Goal: Transaction & Acquisition: Obtain resource

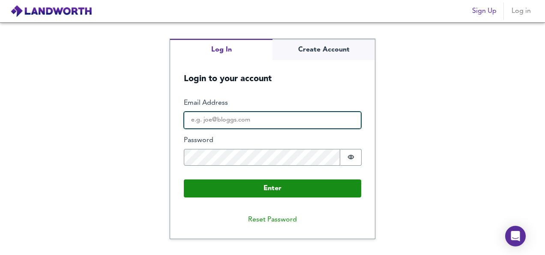
click at [285, 125] on input "Email Address" at bounding box center [272, 119] width 177 height 17
type input "michael18hart@gmail.com"
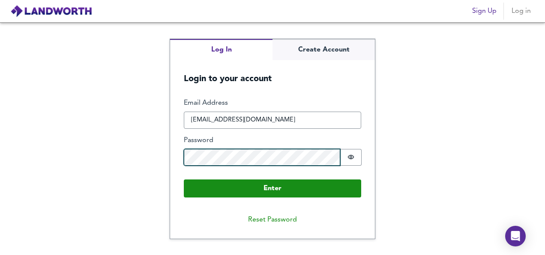
click at [184, 179] on button "Enter" at bounding box center [272, 188] width 177 height 18
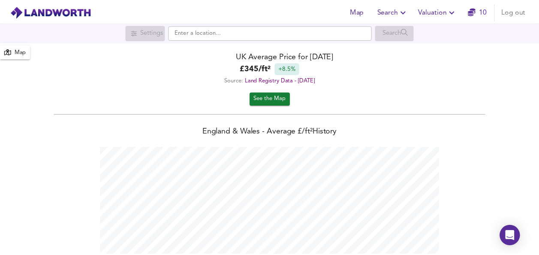
scroll to position [255, 545]
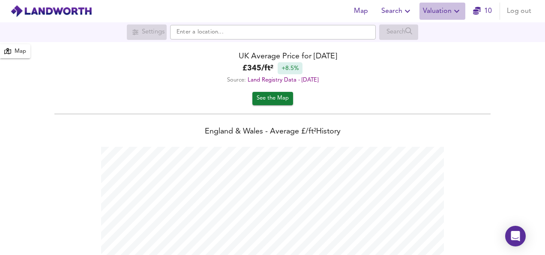
click at [453, 13] on icon "button" at bounding box center [457, 11] width 10 height 10
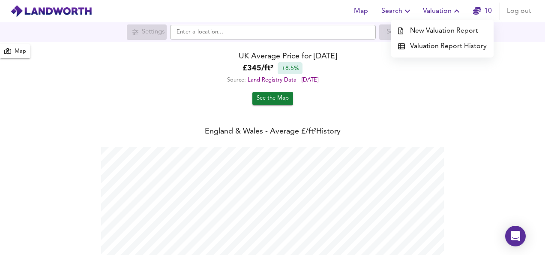
click at [444, 28] on li "New Valuation Report" at bounding box center [442, 30] width 102 height 15
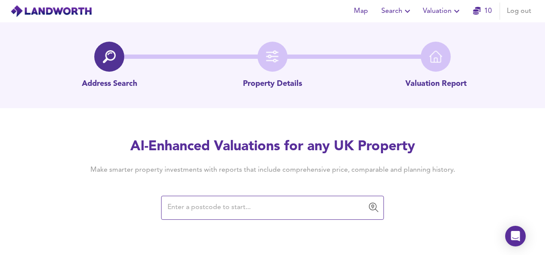
click at [214, 207] on input "text" at bounding box center [266, 207] width 202 height 16
paste input "SL1 3JA"
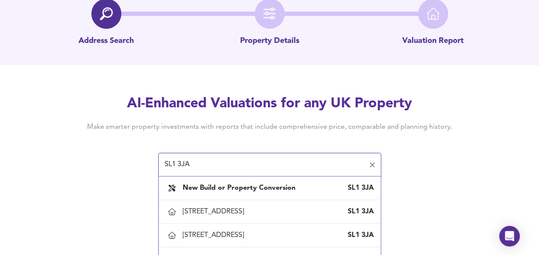
scroll to position [66, 0]
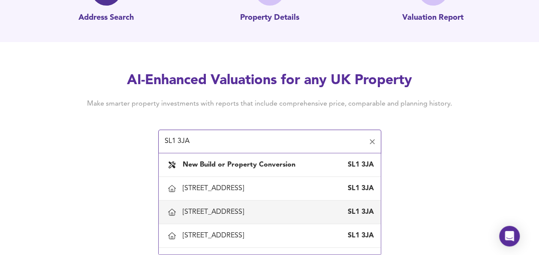
click at [247, 211] on div "5 Mildenhall Road, Slough" at bounding box center [215, 211] width 65 height 9
type input "5 Mildenhall Road, Slough"
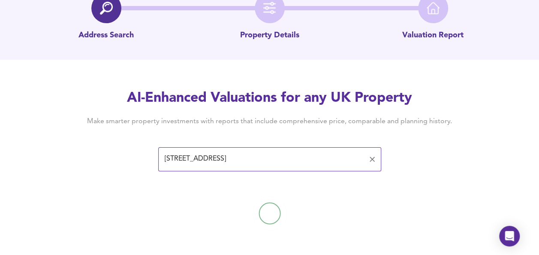
scroll to position [50, 0]
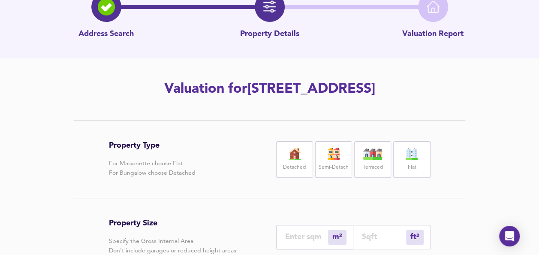
click at [410, 163] on label "Flat" at bounding box center [411, 167] width 9 height 11
click at [366, 237] on input "number" at bounding box center [384, 236] width 44 height 9
type input "0"
type input "3"
type input "4"
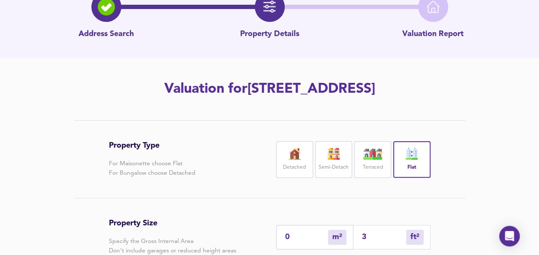
type input "38"
type input "36"
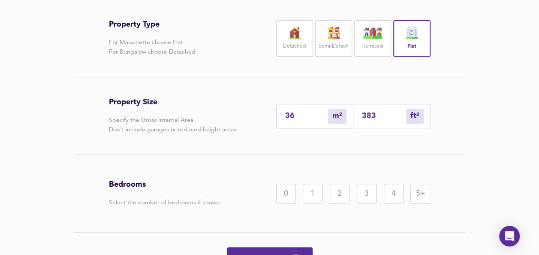
scroll to position [192, 0]
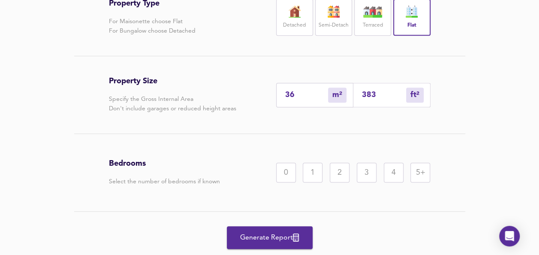
type input "383"
click at [338, 175] on div "2" at bounding box center [340, 172] width 20 height 20
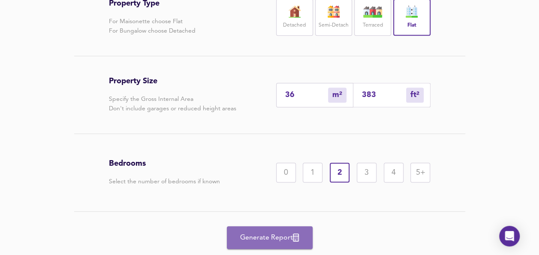
click at [273, 234] on span "Generate Report" at bounding box center [269, 237] width 69 height 12
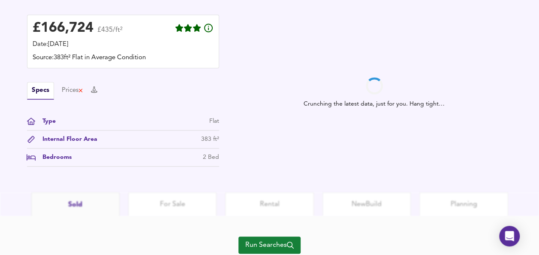
scroll to position [276, 0]
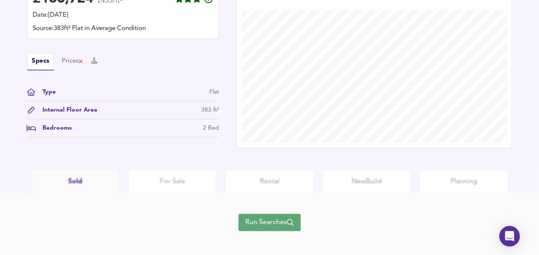
click at [255, 221] on span "Run Searches" at bounding box center [269, 222] width 48 height 12
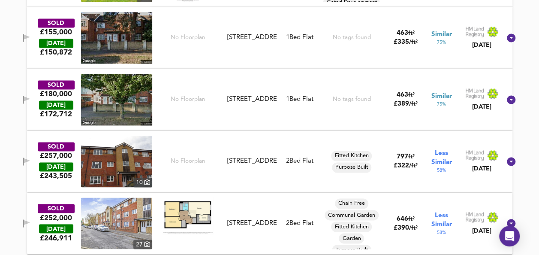
scroll to position [596, 0]
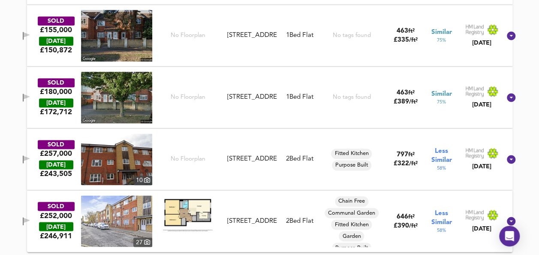
click at [186, 213] on img at bounding box center [187, 213] width 51 height 36
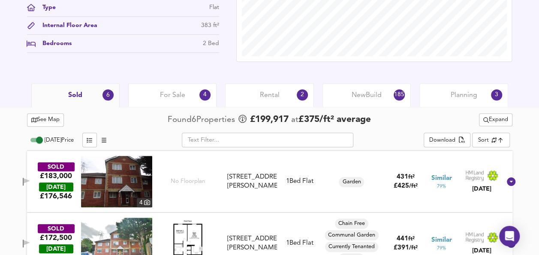
scroll to position [327, 0]
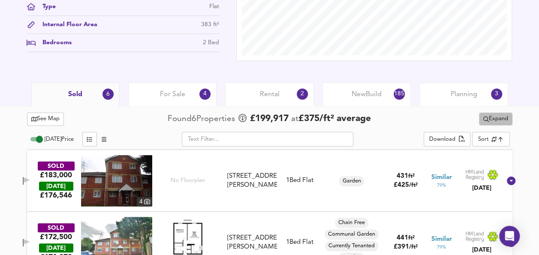
click at [495, 124] on button "Expand" at bounding box center [495, 118] width 33 height 13
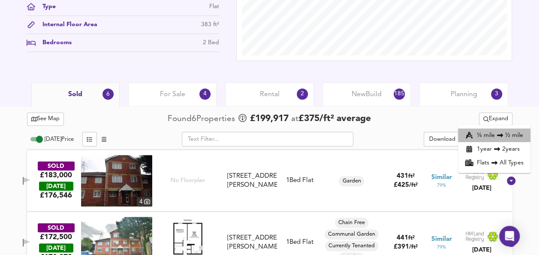
click at [480, 133] on li "¼ mile ½ mile" at bounding box center [494, 135] width 72 height 14
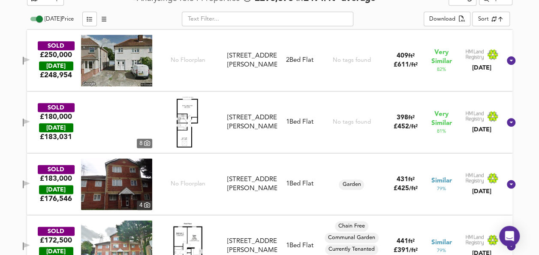
scroll to position [430, 0]
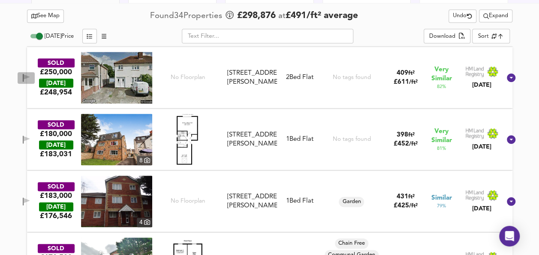
click at [30, 74] on icon "button" at bounding box center [26, 78] width 7 height 8
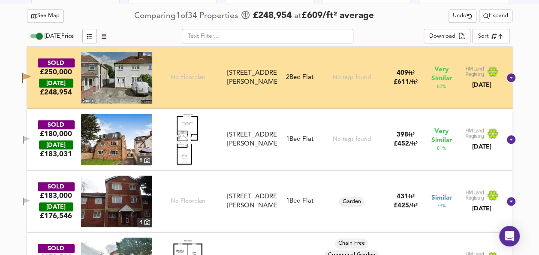
click at [188, 147] on img at bounding box center [188, 139] width 24 height 51
click at [30, 139] on icon "button" at bounding box center [26, 139] width 7 height 8
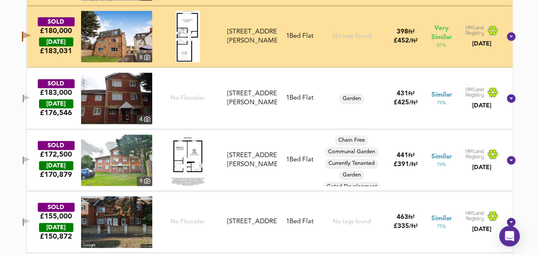
scroll to position [550, 0]
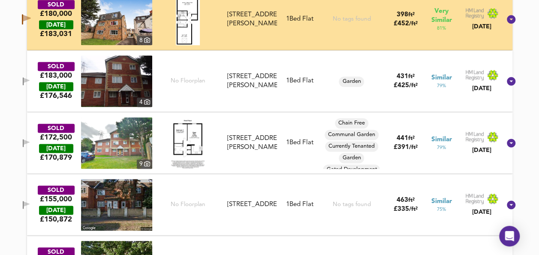
click at [176, 142] on img at bounding box center [187, 142] width 51 height 51
click at [33, 144] on span "button" at bounding box center [26, 143] width 13 height 8
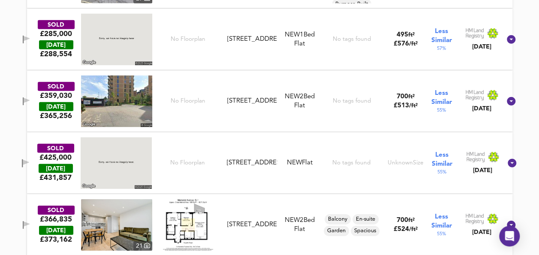
scroll to position [1253, 0]
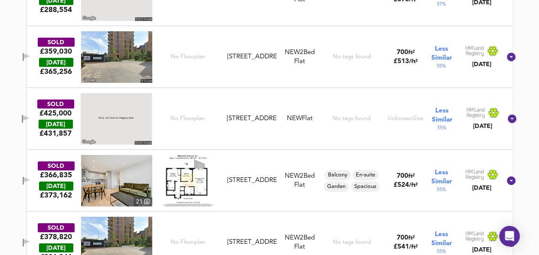
click at [183, 192] on img at bounding box center [188, 180] width 50 height 51
click at [30, 177] on icon "button" at bounding box center [26, 181] width 7 height 8
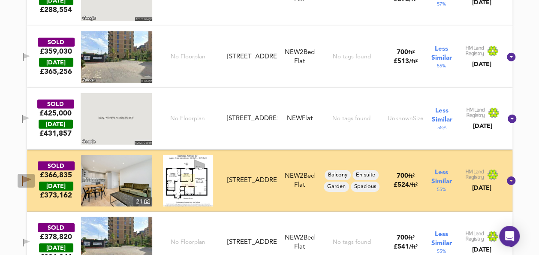
click at [23, 179] on icon "button" at bounding box center [22, 180] width 1 height 10
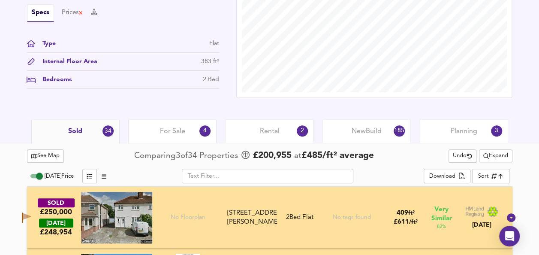
scroll to position [291, 0]
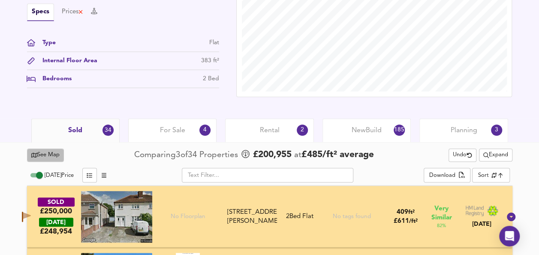
click at [45, 152] on span "See Map" at bounding box center [45, 155] width 29 height 10
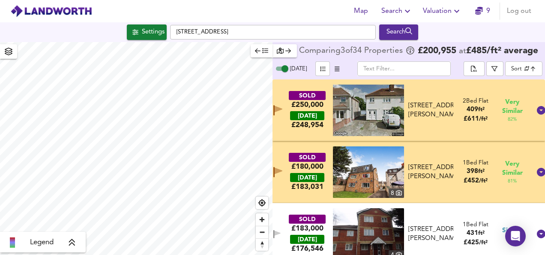
checkbox input "false"
checkbox input "true"
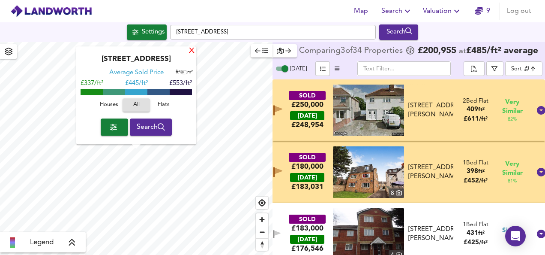
click at [189, 53] on div "X" at bounding box center [191, 51] width 7 height 8
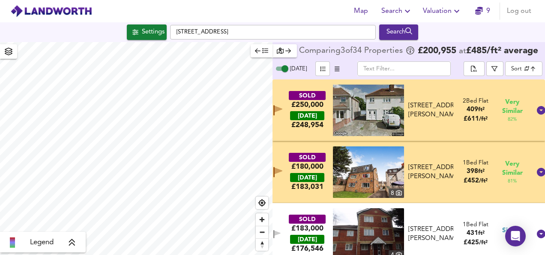
click at [293, 89] on div "SOLD £250,000 TODAY £ 248,954 72a Baylis Road, SL1 3PJ 72a Baylis Road, SL1 3PJ…" at bounding box center [398, 109] width 265 height 51
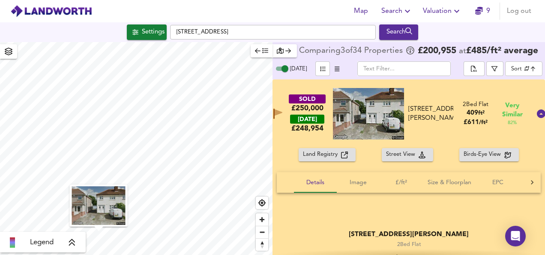
click at [293, 89] on div "SOLD £250,000 TODAY £ 248,954 72a Baylis Road, SL1 3PJ 72a Baylis Road, SL1 3PJ…" at bounding box center [409, 113] width 273 height 69
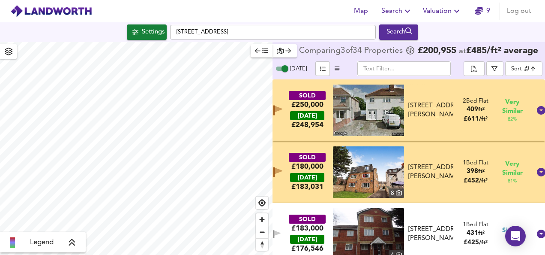
click at [290, 156] on div "SOLD £180,000 TODAY £ 183,031" at bounding box center [307, 172] width 49 height 39
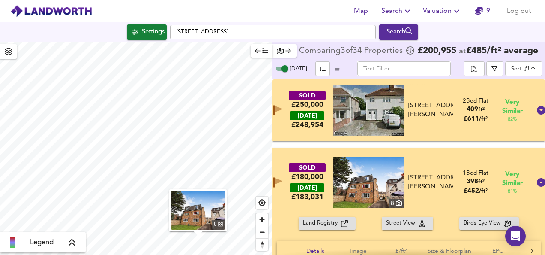
click at [290, 156] on div "SOLD £180,000 TODAY £ 183,031 8 5 Silkwood Court, 69 Queens Road, SL1 3QW 5 Sil…" at bounding box center [409, 182] width 273 height 69
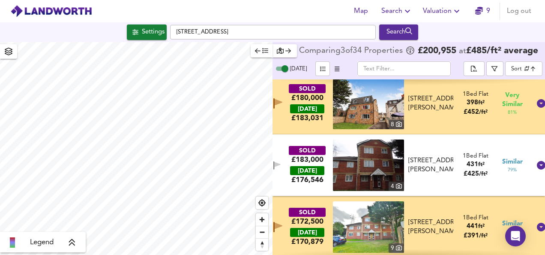
scroll to position [86, 0]
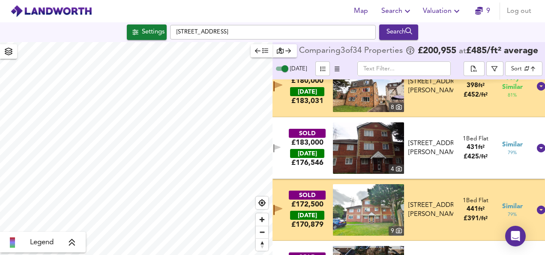
click at [298, 183] on div "SOLD £172,500 TODAY £ 170,879 9 Flat 6, Cromer Court, Hawthorne Crescent, SL1 3…" at bounding box center [409, 210] width 273 height 62
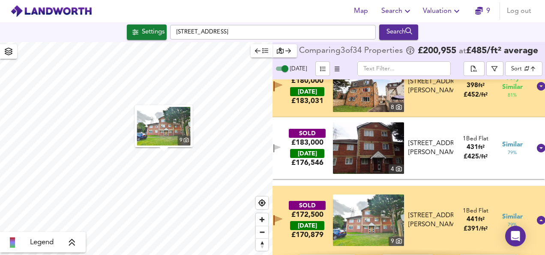
click at [298, 183] on div "SOLD £250,000 TODAY £ 248,954 72a Baylis Road, SL1 3PJ 72a Baylis Road, SL1 3PJ…" at bounding box center [409, 166] width 273 height 175
click at [289, 189] on div "SOLD £172,500 TODAY £ 170,879 9 Flat 6, Cromer Court, Hawthorne Crescent, SL1 3…" at bounding box center [409, 220] width 273 height 69
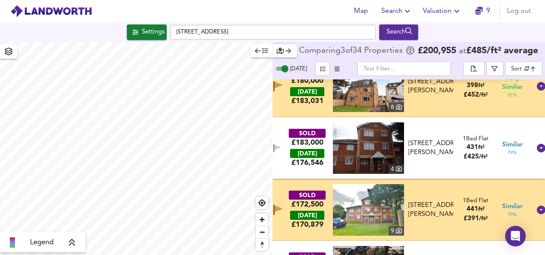
click at [289, 189] on div "SOLD £172,500 TODAY £ 170,879 9 Flat 6, Cromer Court, Hawthorne Crescent, SL1 3…" at bounding box center [398, 209] width 265 height 51
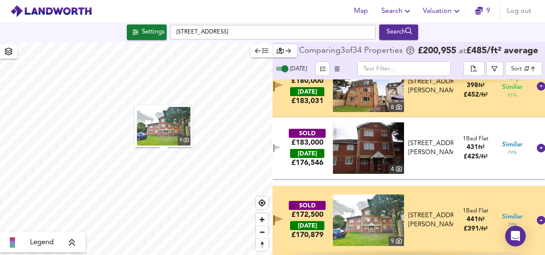
click at [289, 189] on div "SOLD £172,500 TODAY £ 170,879 9 Flat 6, Cromer Court, Hawthorne Crescent, SL1 3…" at bounding box center [409, 220] width 273 height 69
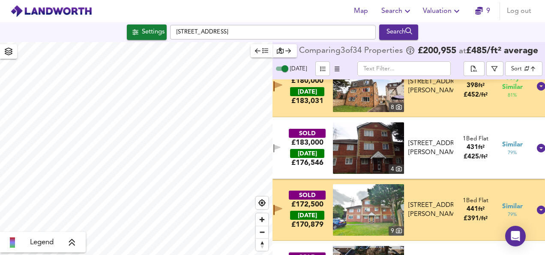
click at [357, 201] on img at bounding box center [368, 209] width 71 height 51
click at [512, 12] on span "Log out" at bounding box center [519, 11] width 24 height 12
